Goal: Task Accomplishment & Management: Use online tool/utility

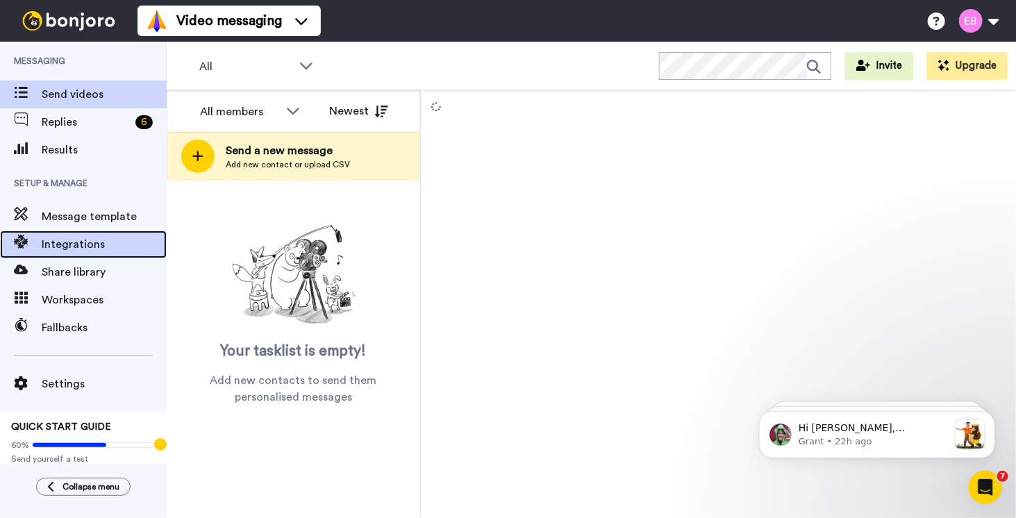
click at [85, 244] on span "Integrations" at bounding box center [104, 244] width 125 height 17
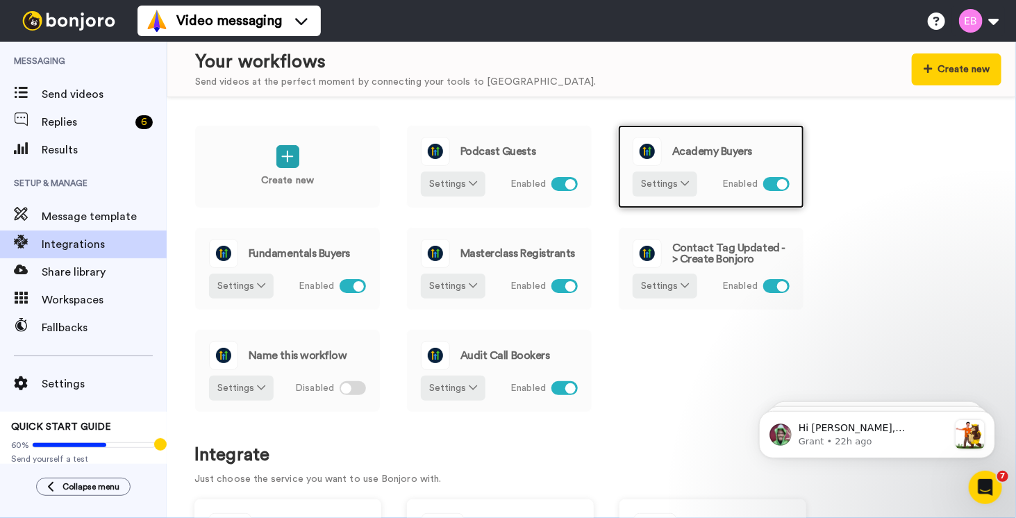
click at [735, 166] on div "Academy Buyers Settings Enabled" at bounding box center [711, 166] width 186 height 83
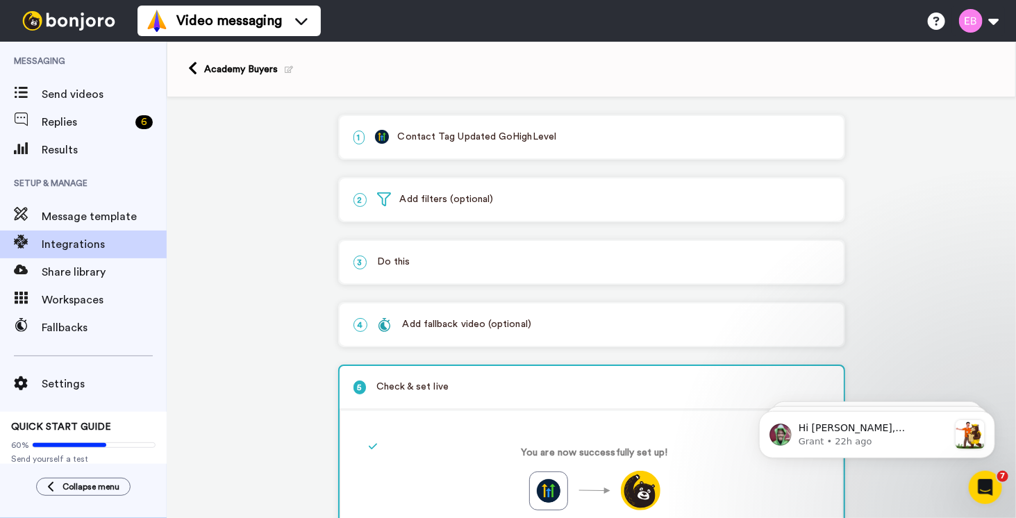
click at [493, 128] on div "1 Contact Tag Updated GoHighLevel" at bounding box center [592, 137] width 504 height 42
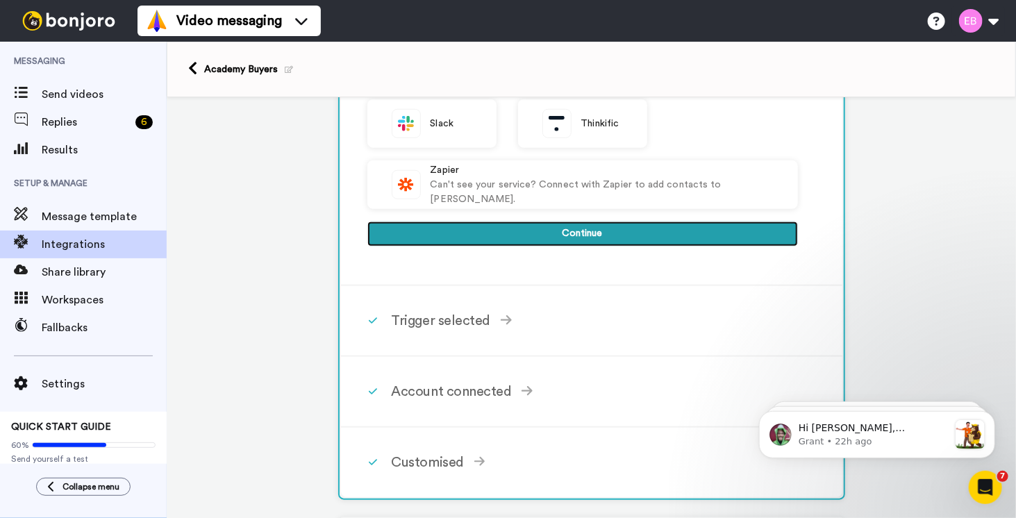
click at [540, 242] on button "Continue" at bounding box center [582, 233] width 430 height 25
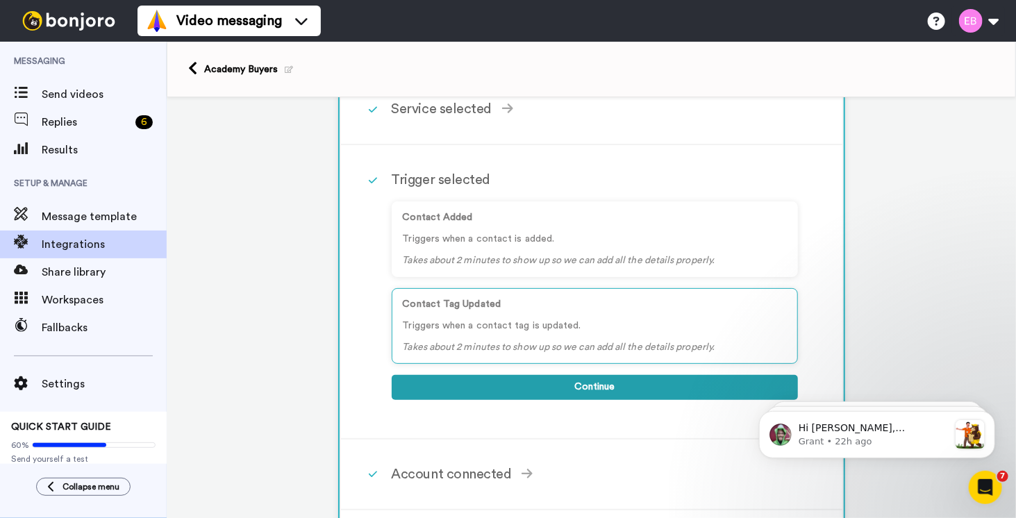
scroll to position [84, 0]
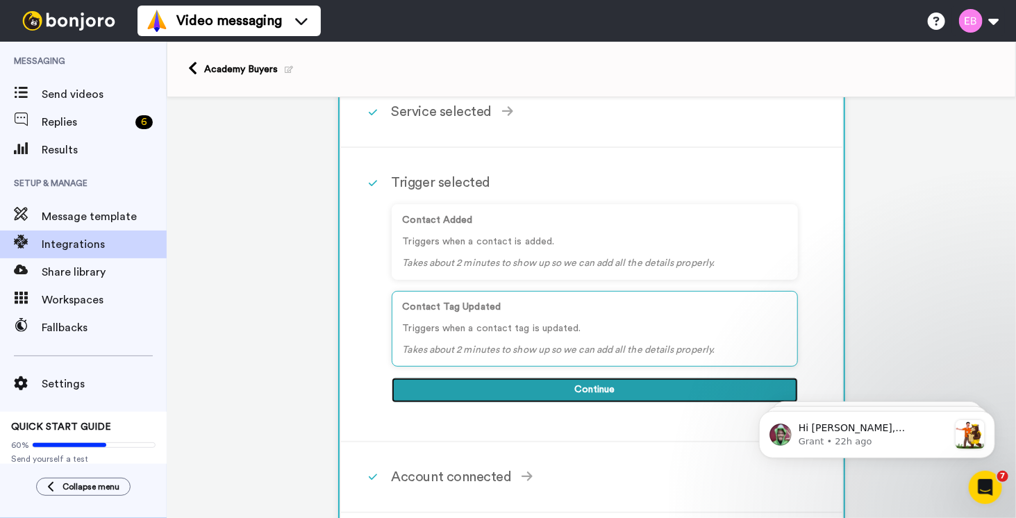
click at [562, 388] on button "Continue" at bounding box center [595, 390] width 406 height 25
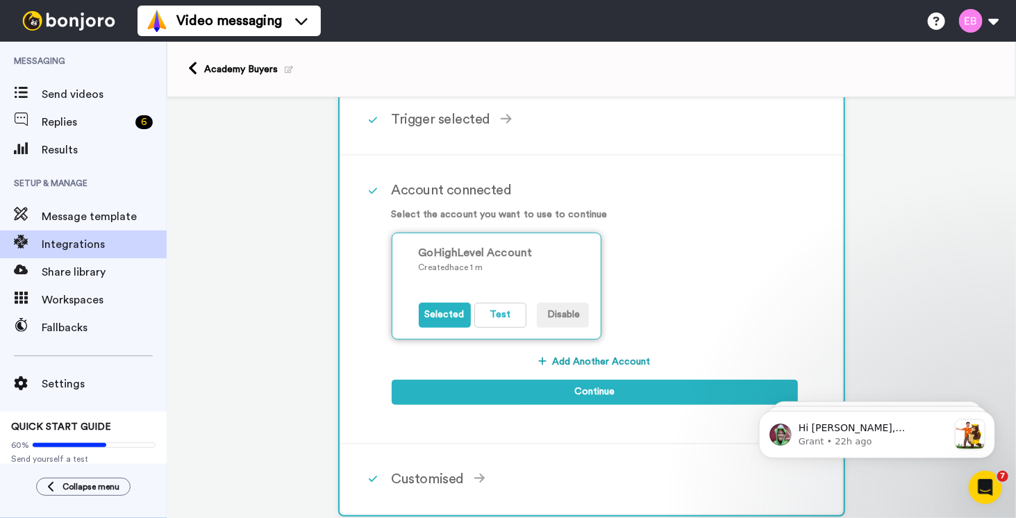
scroll to position [153, 0]
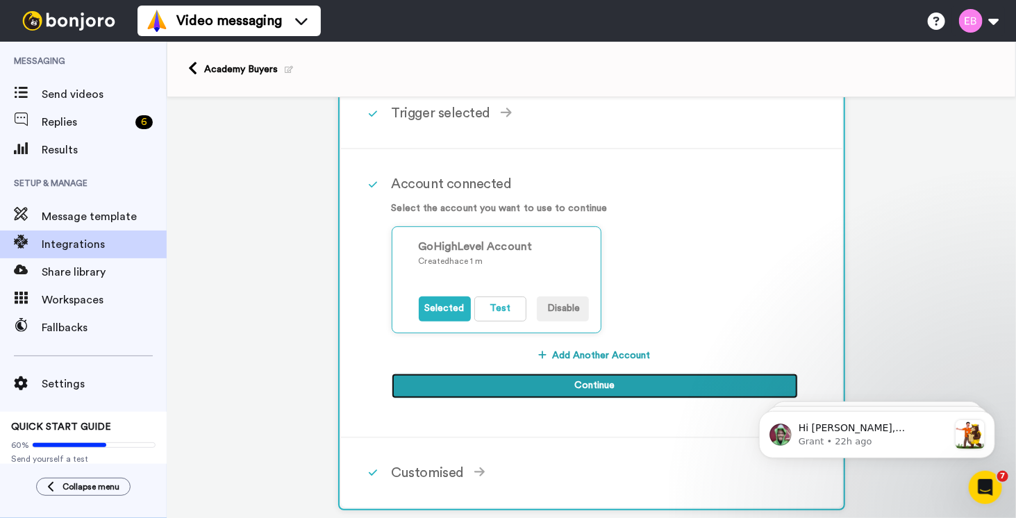
click at [607, 384] on button "Continue" at bounding box center [595, 386] width 406 height 25
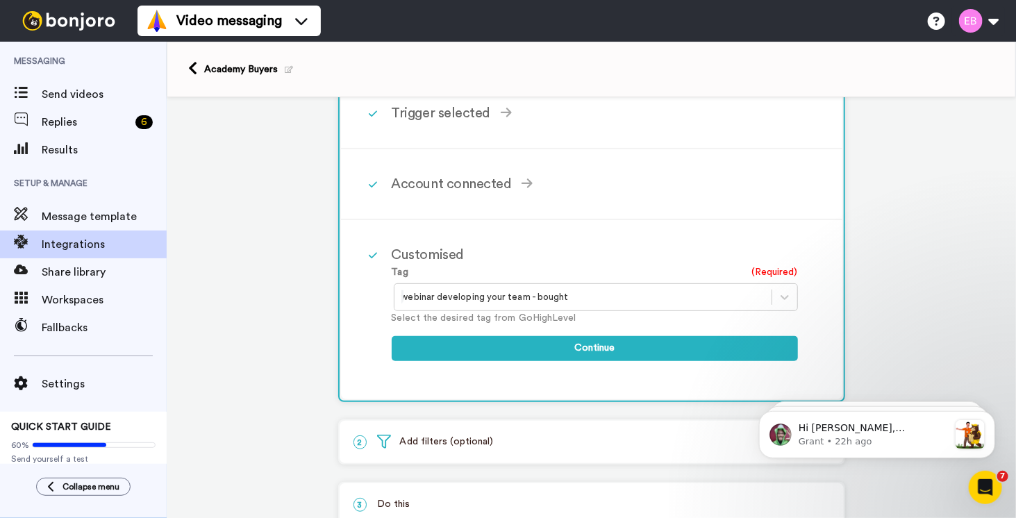
click at [565, 292] on div at bounding box center [582, 297] width 363 height 17
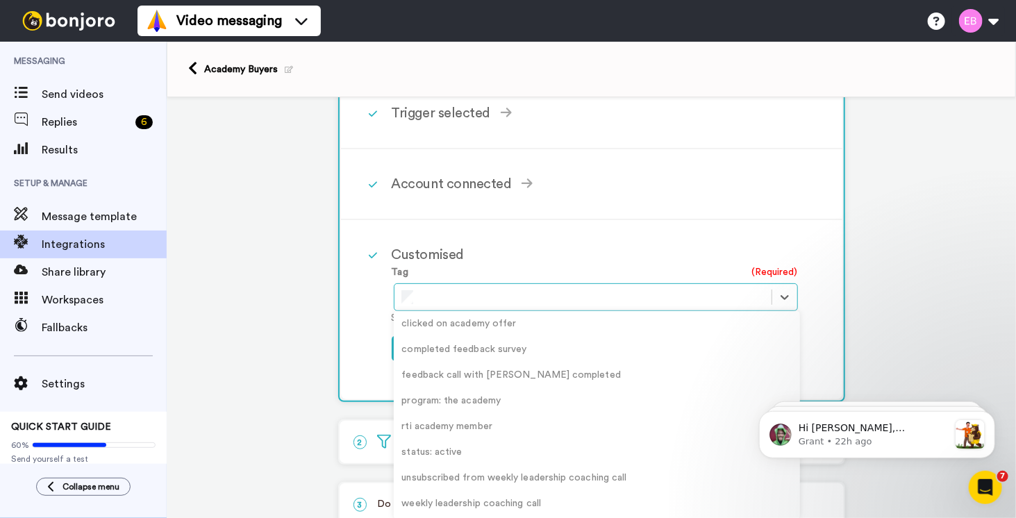
scroll to position [0, 0]
click at [441, 376] on div "academy-reminder" at bounding box center [597, 378] width 406 height 26
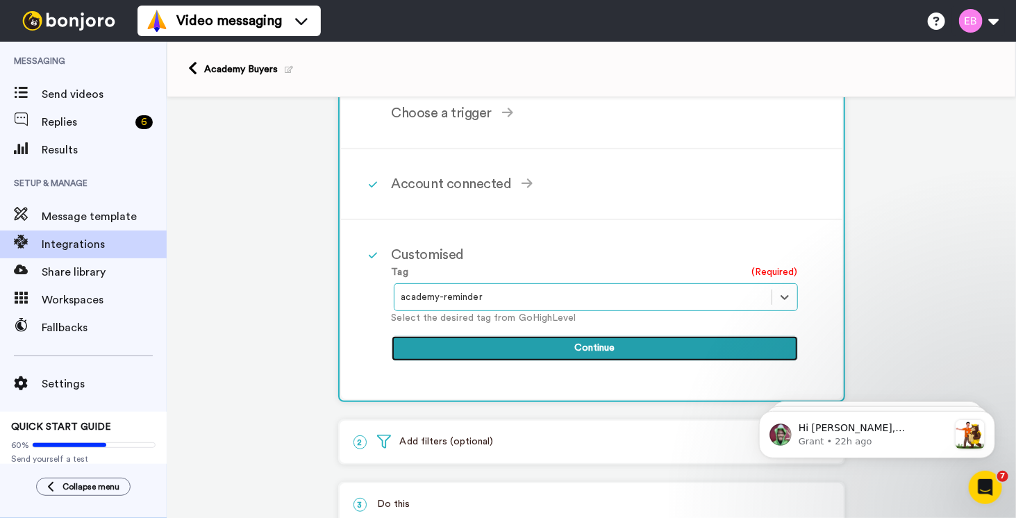
click at [548, 344] on button "Continue" at bounding box center [595, 348] width 406 height 25
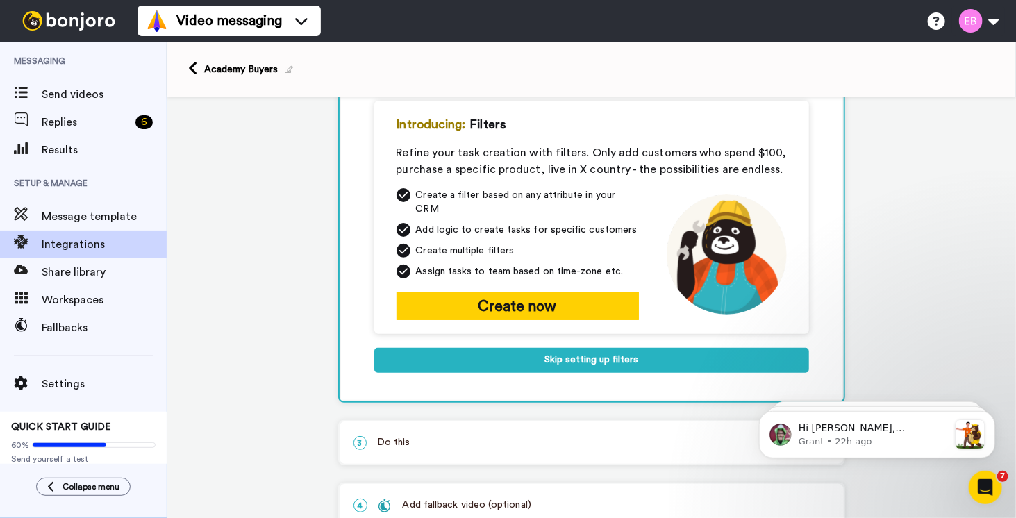
scroll to position [152, 0]
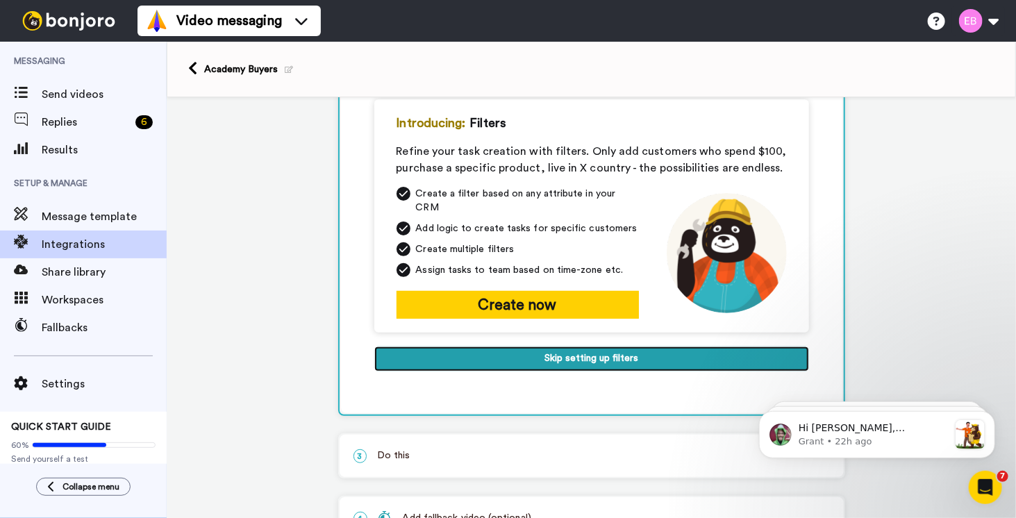
click at [554, 348] on button "Skip setting up filters" at bounding box center [591, 358] width 435 height 25
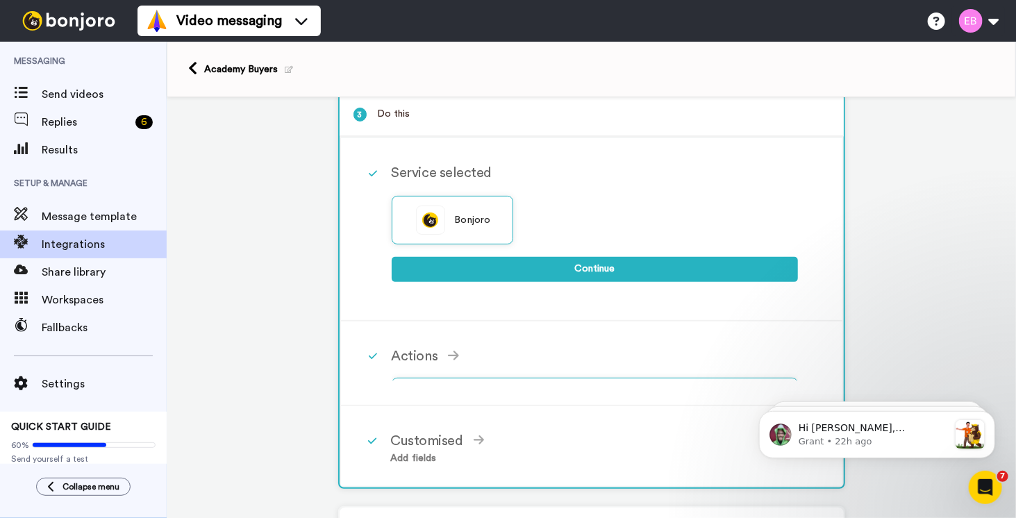
scroll to position [144, 0]
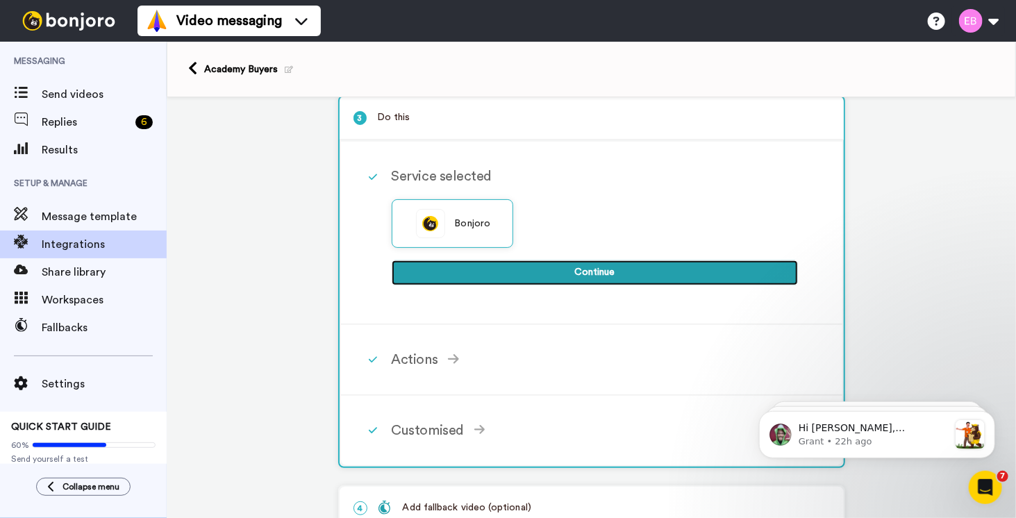
click at [570, 276] on button "Continue" at bounding box center [595, 272] width 406 height 25
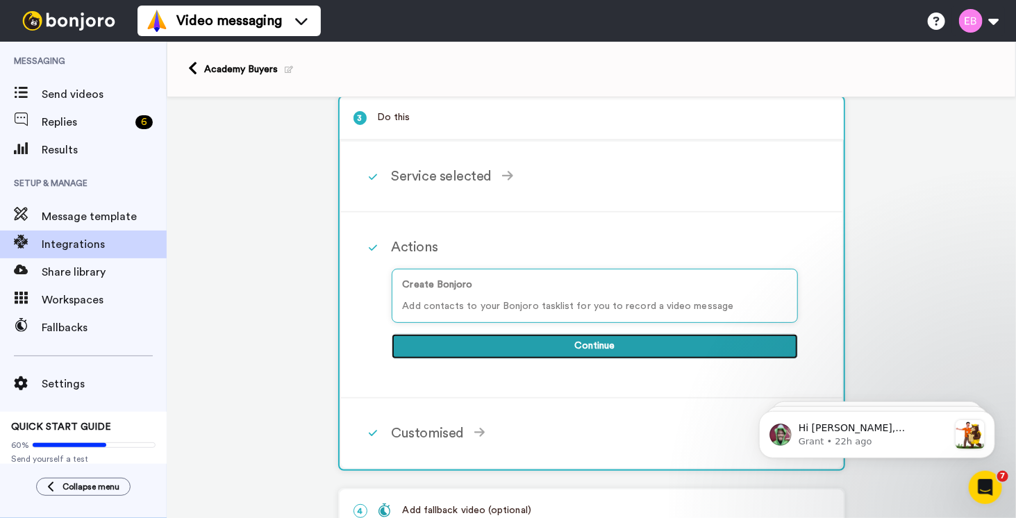
click at [554, 353] on button "Continue" at bounding box center [595, 346] width 406 height 25
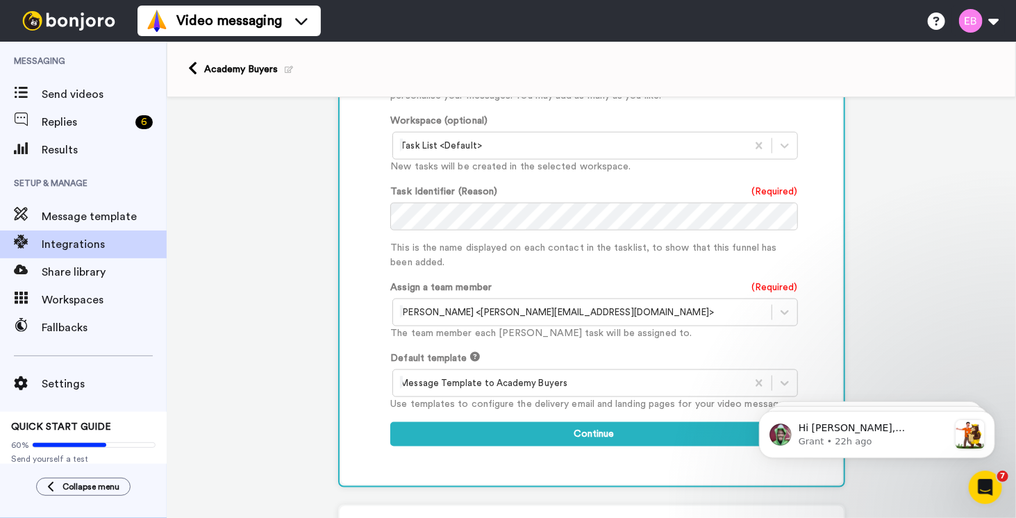
scroll to position [839, 0]
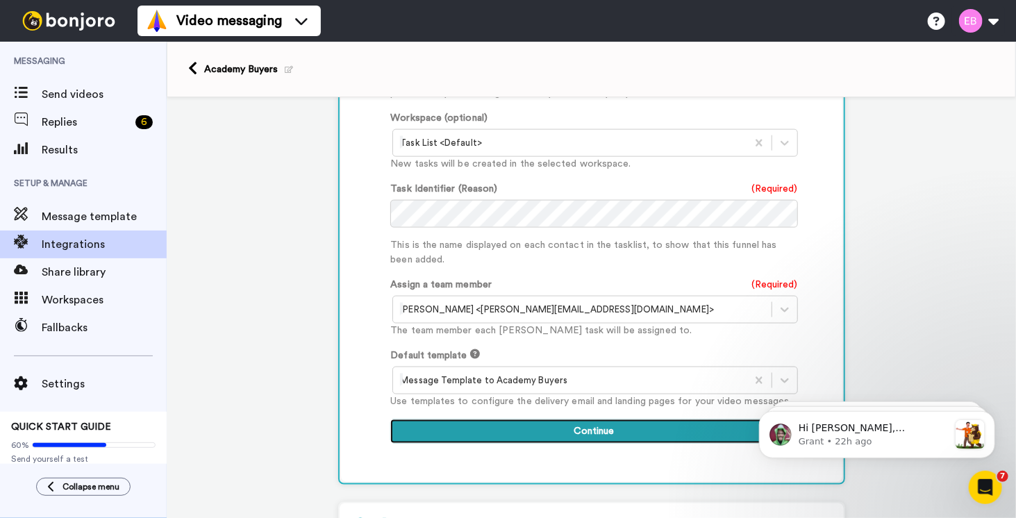
click at [576, 433] on button "Continue" at bounding box center [593, 431] width 407 height 25
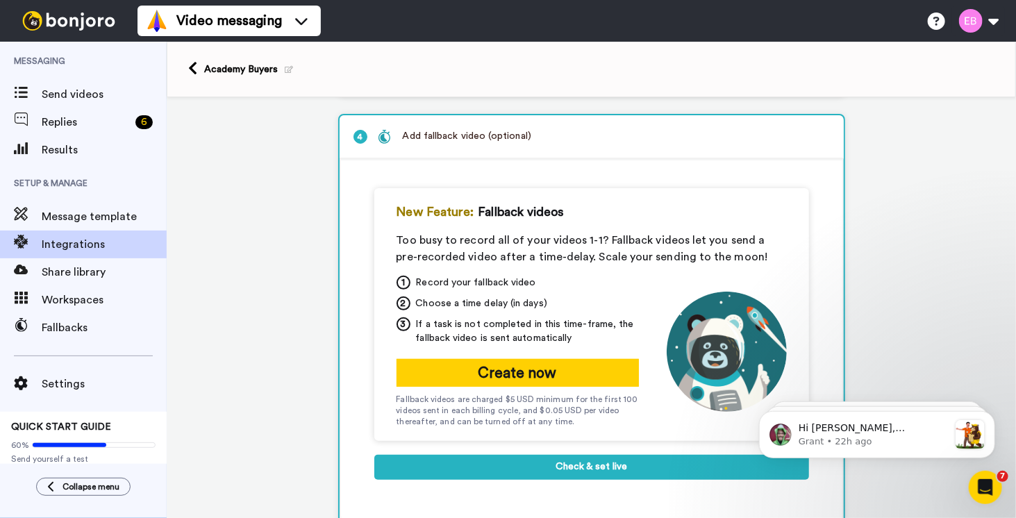
scroll to position [187, 0]
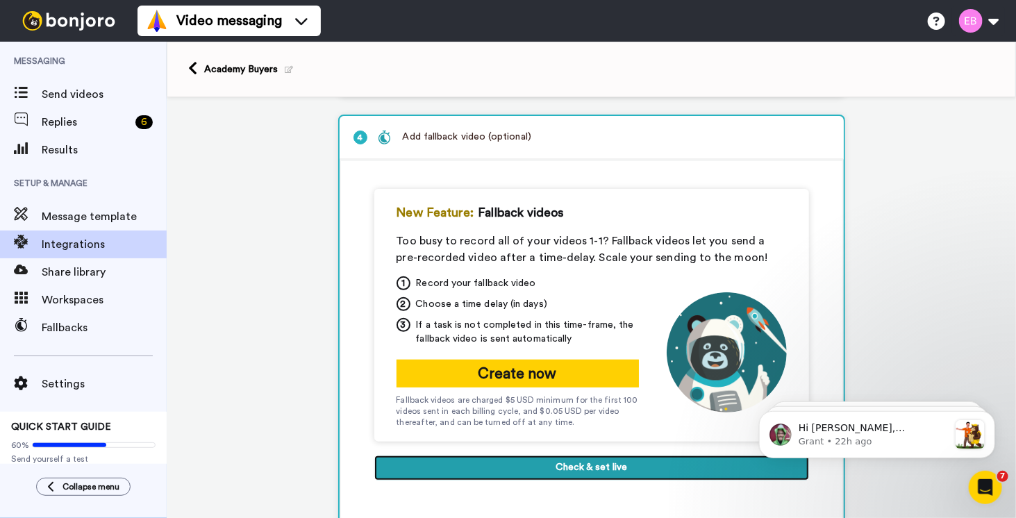
click at [565, 469] on button "Check & set live" at bounding box center [591, 467] width 435 height 25
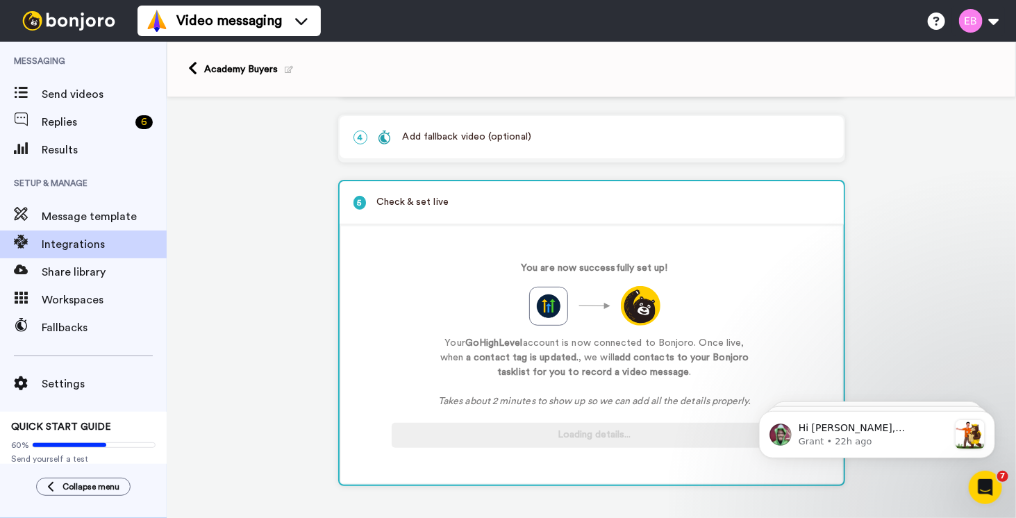
scroll to position [187, 0]
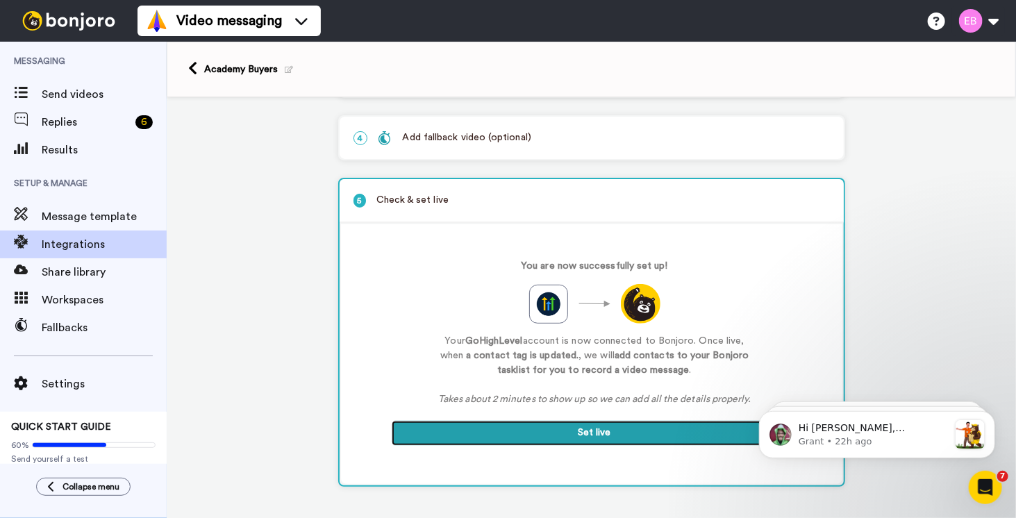
click at [568, 431] on button "Set live" at bounding box center [595, 433] width 406 height 25
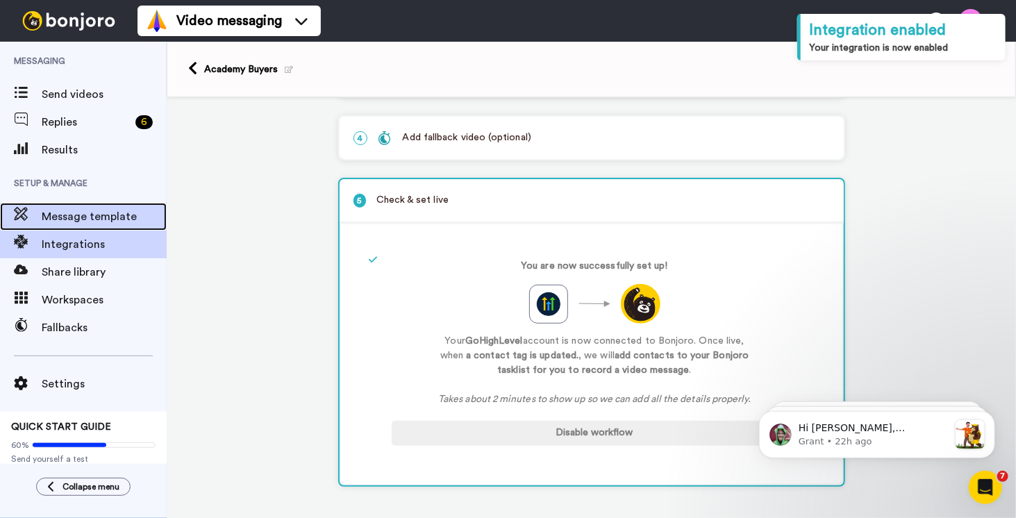
click at [50, 212] on span "Message template" at bounding box center [104, 216] width 125 height 17
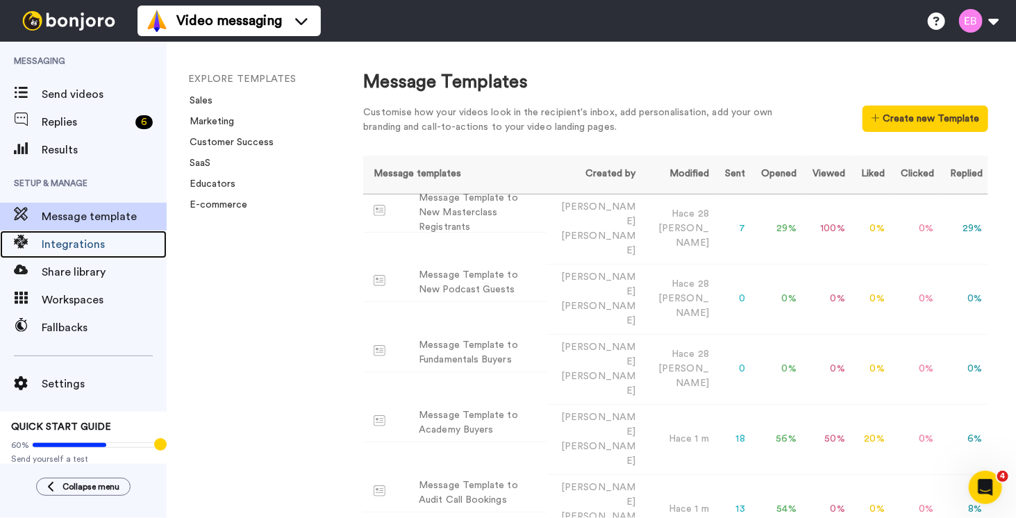
click at [61, 241] on span "Integrations" at bounding box center [104, 244] width 125 height 17
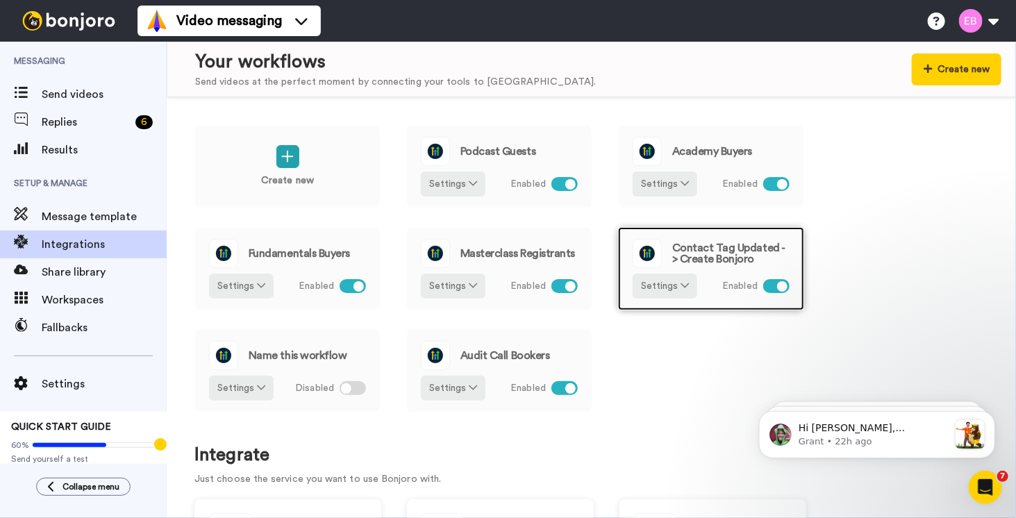
click at [721, 258] on span "Contact Tag Updated -> Create Bonjoro" at bounding box center [730, 253] width 117 height 22
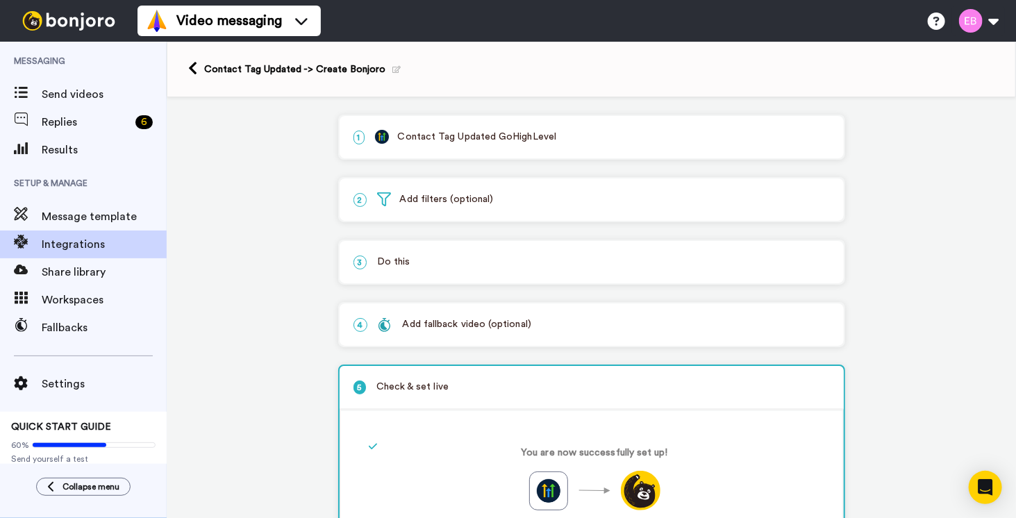
click at [481, 196] on p "2 Add filters (optional)" at bounding box center [591, 199] width 476 height 15
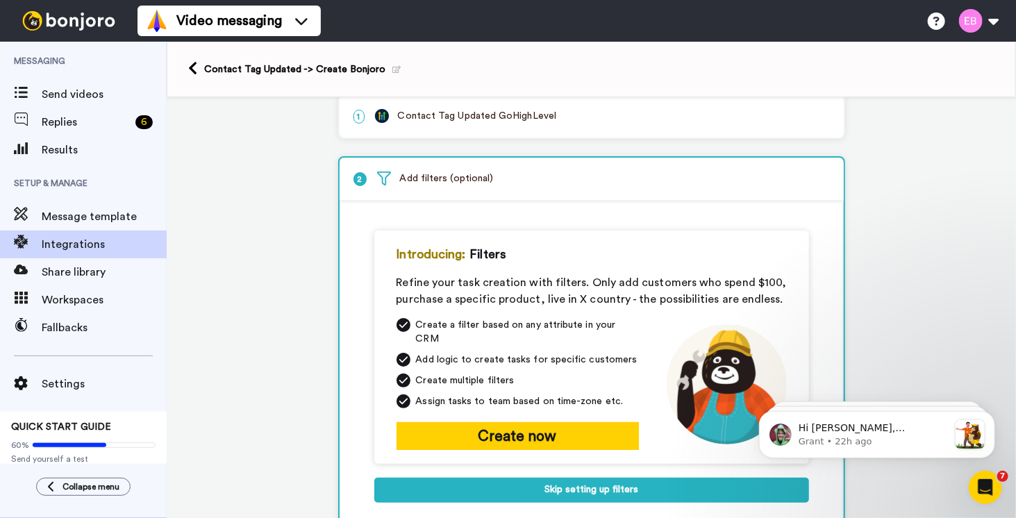
scroll to position [208, 0]
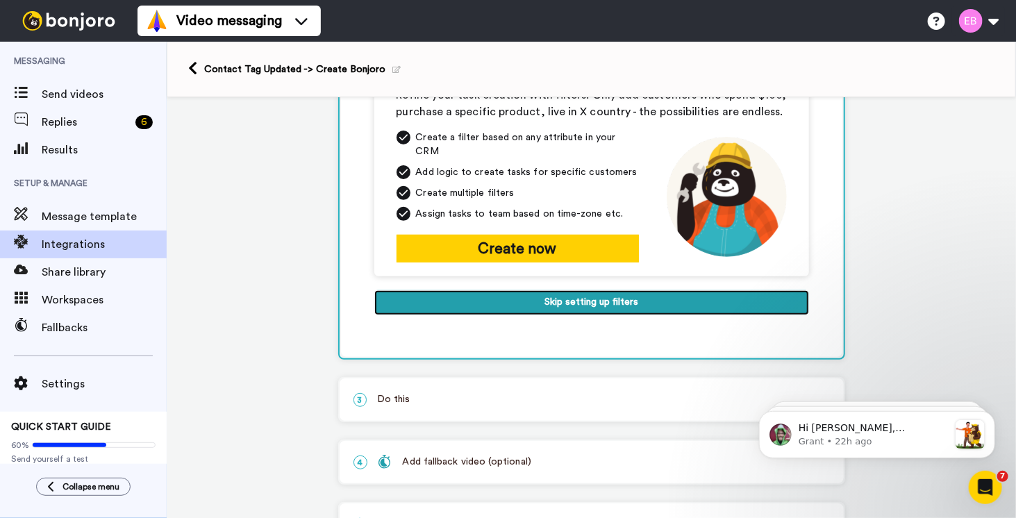
drag, startPoint x: 495, startPoint y: 291, endPoint x: 299, endPoint y: 240, distance: 203.1
click at [303, 244] on div "1 Contact Tag Updated GoHighLevel Service selected ActiveCampaign AWeber Bonjor…" at bounding box center [591, 235] width 849 height 693
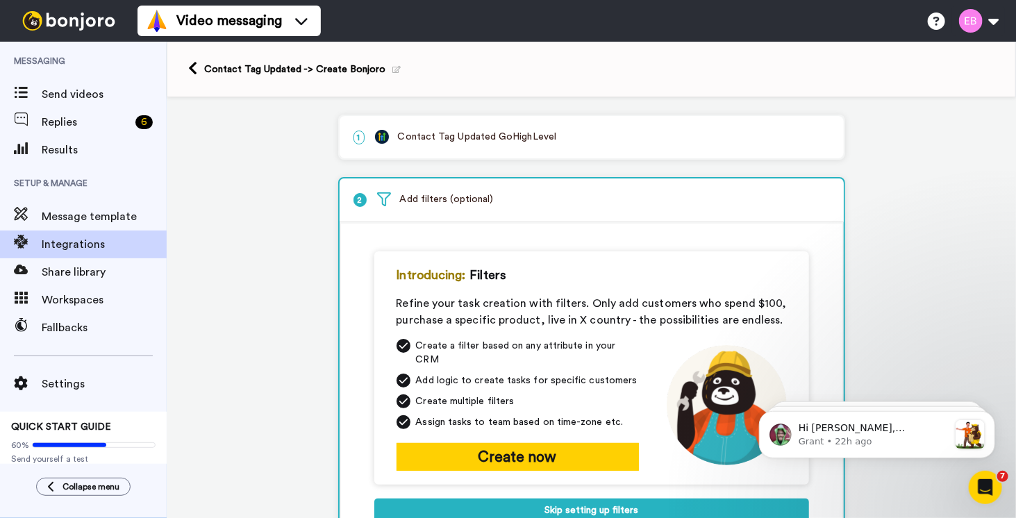
click at [471, 142] on p "1 Contact Tag Updated GoHighLevel" at bounding box center [591, 137] width 476 height 15
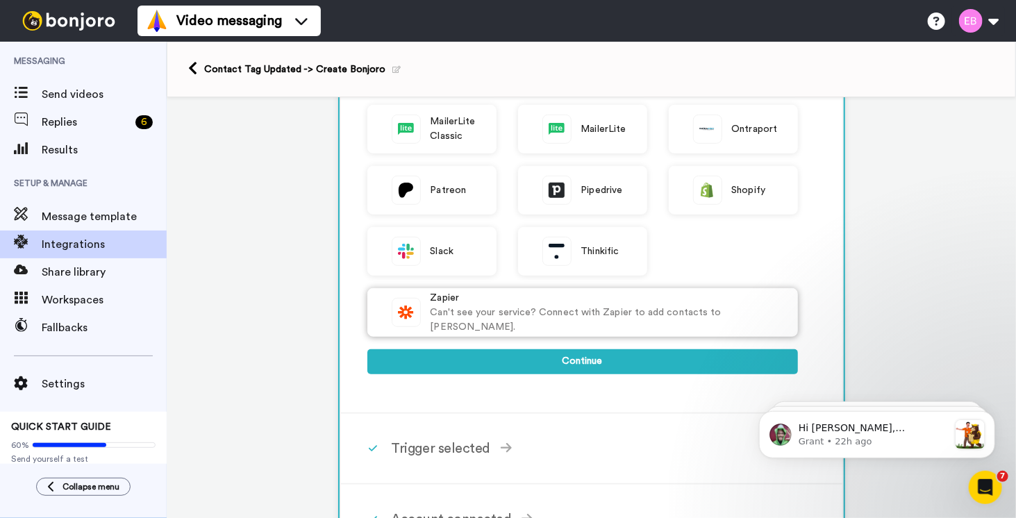
scroll to position [417, 0]
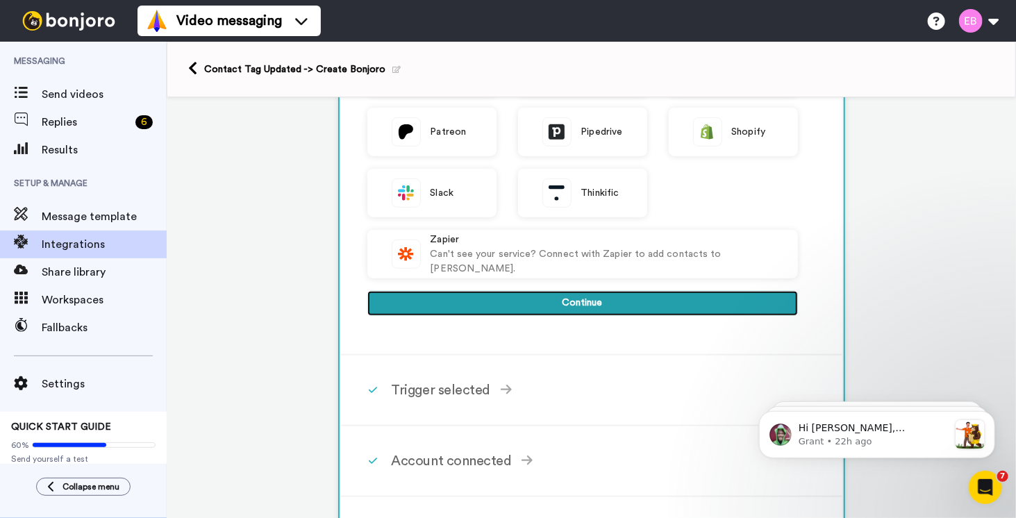
click at [558, 299] on button "Continue" at bounding box center [582, 303] width 430 height 25
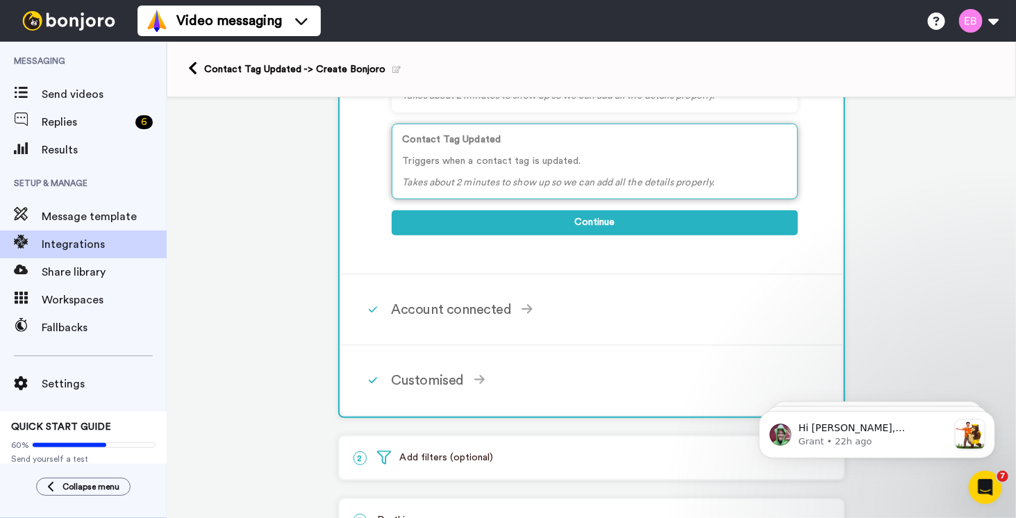
scroll to position [194, 0]
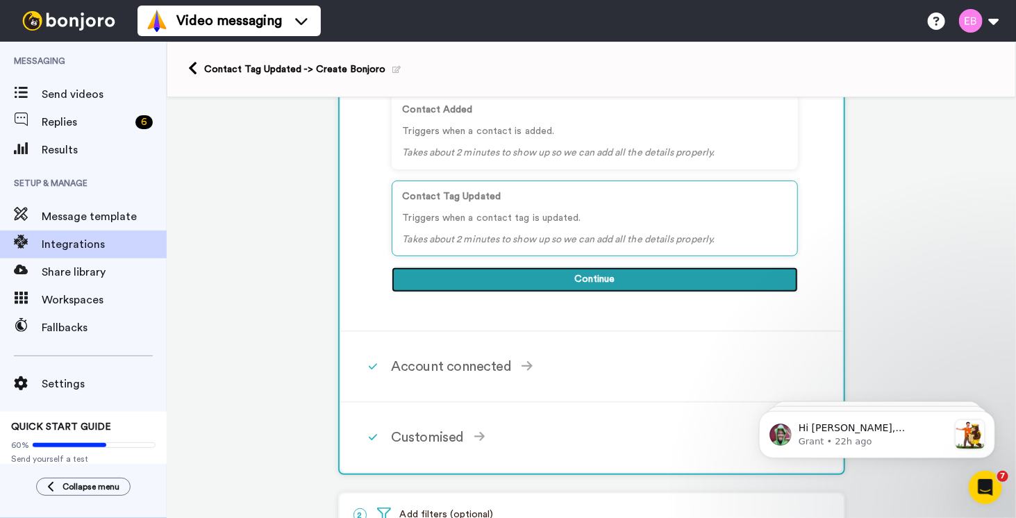
click at [533, 271] on button "Continue" at bounding box center [595, 279] width 406 height 25
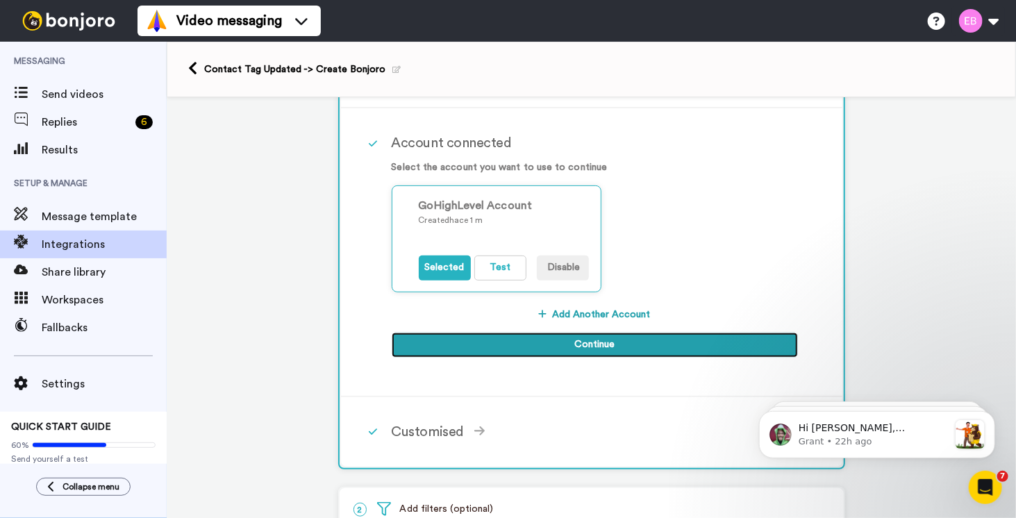
click at [553, 333] on button "Continue" at bounding box center [595, 345] width 406 height 25
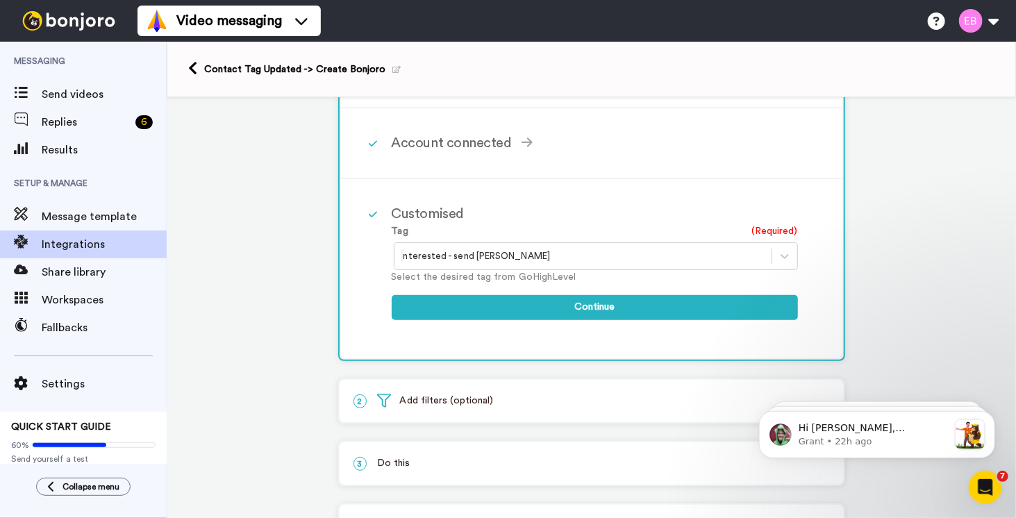
click at [392, 70] on icon at bounding box center [396, 70] width 8 height 8
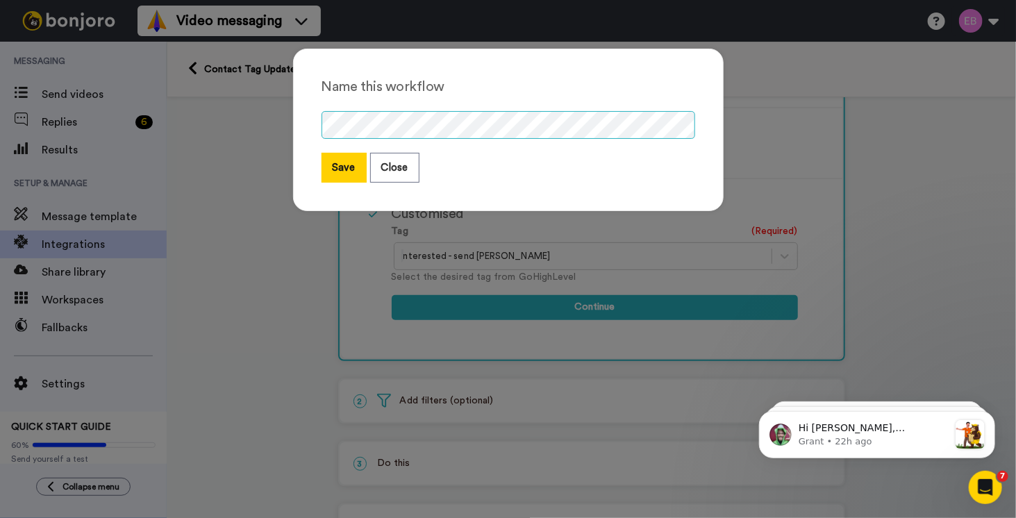
click at [293, 131] on div "Name this workflow Save Close" at bounding box center [508, 130] width 430 height 162
click at [328, 165] on button "Save" at bounding box center [343, 168] width 45 height 30
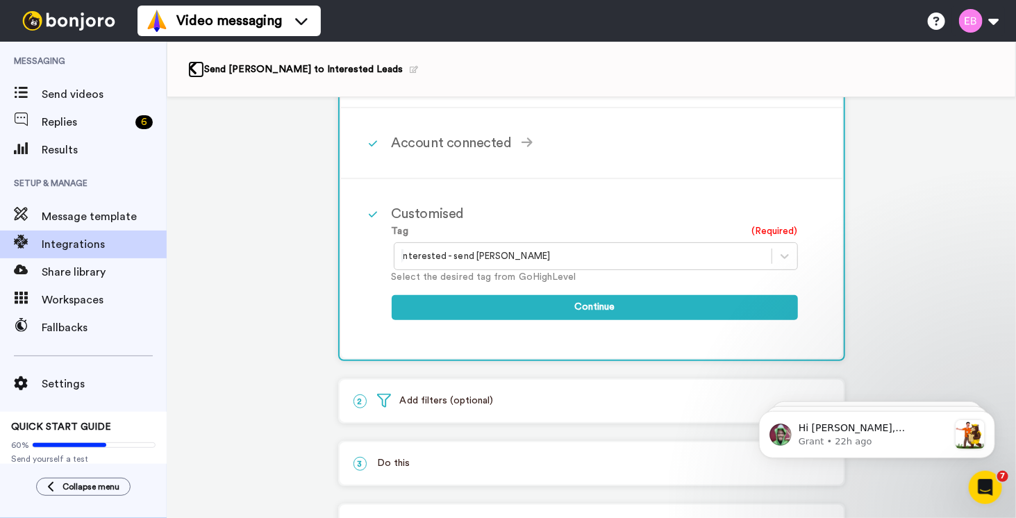
click at [189, 67] on icon at bounding box center [192, 68] width 9 height 15
